Goal: Task Accomplishment & Management: Use online tool/utility

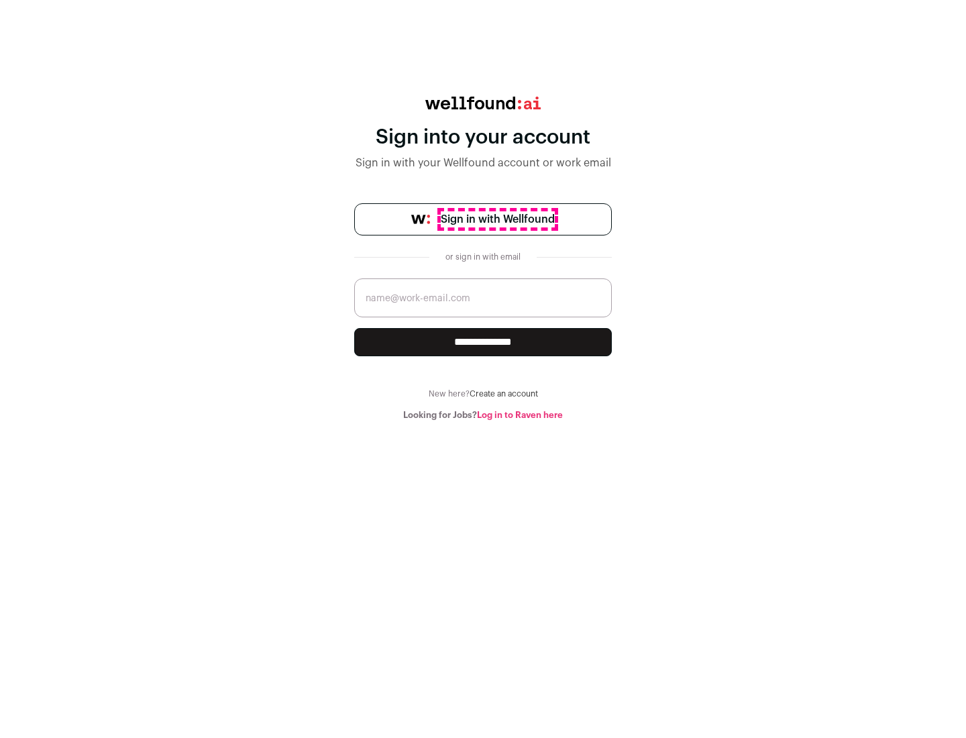
click at [497, 219] on span "Sign in with Wellfound" at bounding box center [498, 219] width 114 height 16
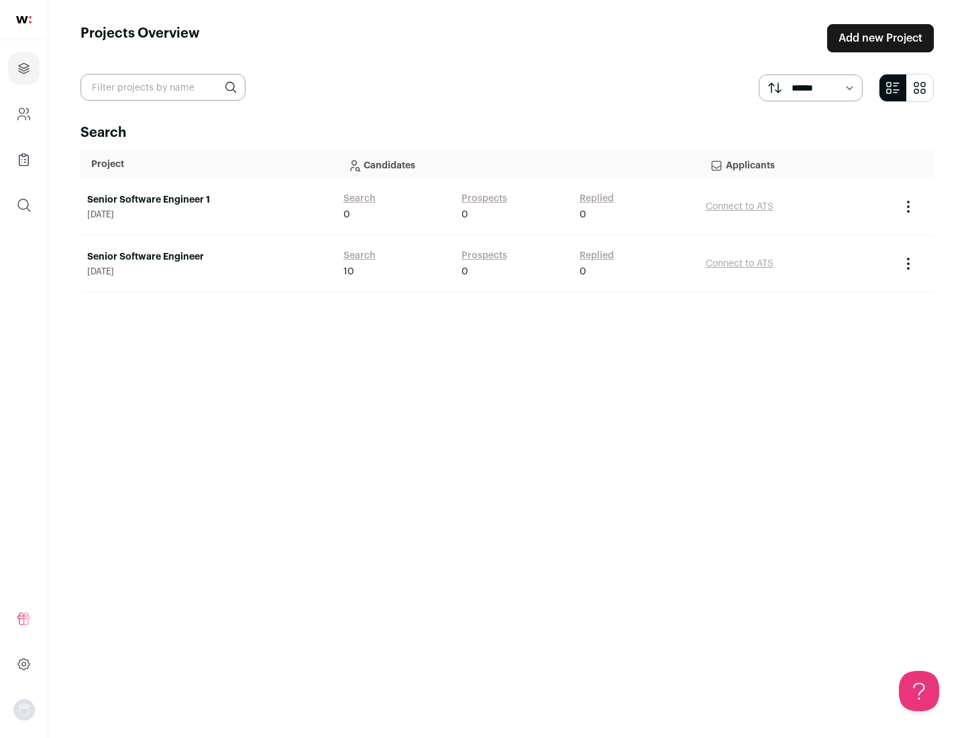
click at [208, 257] on link "Senior Software Engineer" at bounding box center [208, 256] width 243 height 13
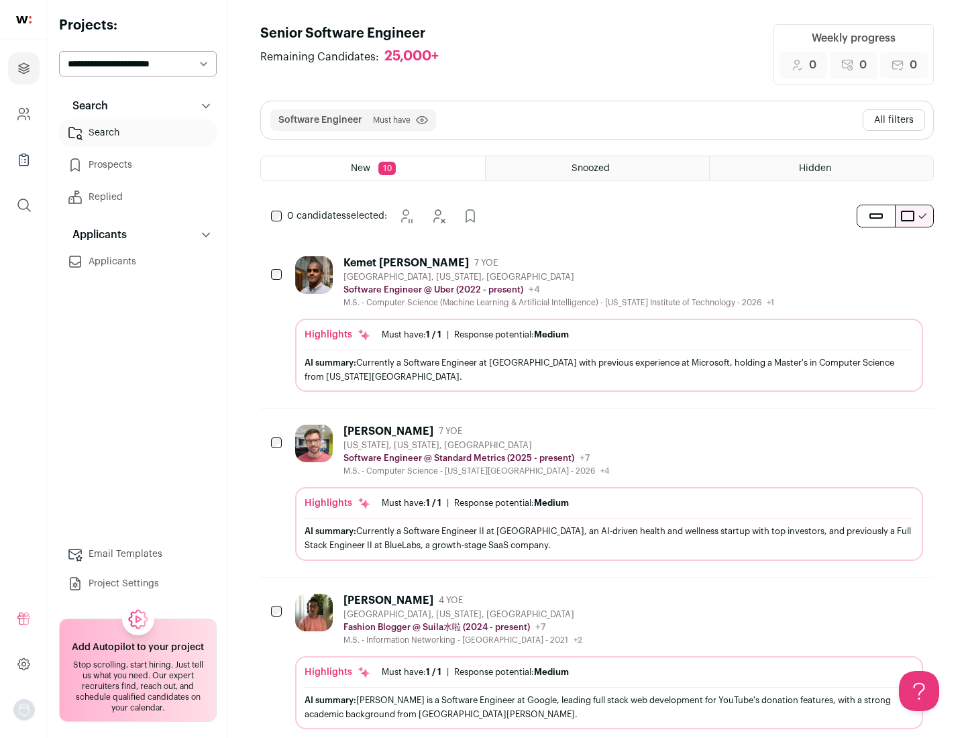
click at [597, 324] on div "Highlights Must have: 1 / 1 How many must haves have been fulfilled? | Response…" at bounding box center [609, 355] width 628 height 73
